Goal: Task Accomplishment & Management: Use online tool/utility

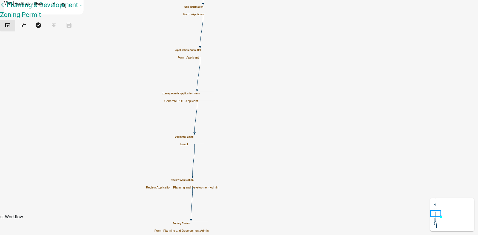
click at [11, 27] on icon "open_in_browser" at bounding box center [7, 26] width 7 height 8
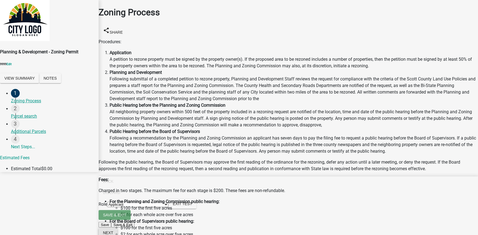
click at [118, 228] on button "Next" at bounding box center [108, 233] width 19 height 10
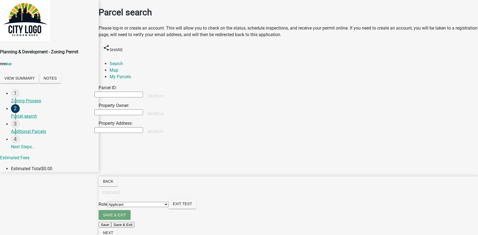
click at [143, 110] on input "Property Owner:" at bounding box center [119, 113] width 48 height 6
type input "colby"
click at [168, 109] on button "Search" at bounding box center [155, 114] width 25 height 10
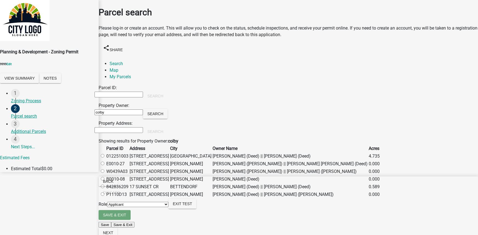
click at [105, 159] on label at bounding box center [105, 156] width 0 height 5
click at [104, 158] on input "radio" at bounding box center [103, 156] width 4 height 4
radio input "true"
click at [113, 231] on span "Next" at bounding box center [108, 233] width 10 height 4
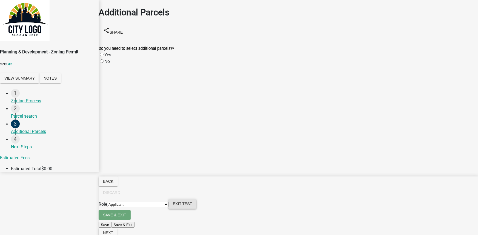
click at [192, 206] on span "Exit Test" at bounding box center [182, 204] width 19 height 4
